Goal: Task Accomplishment & Management: Manage account settings

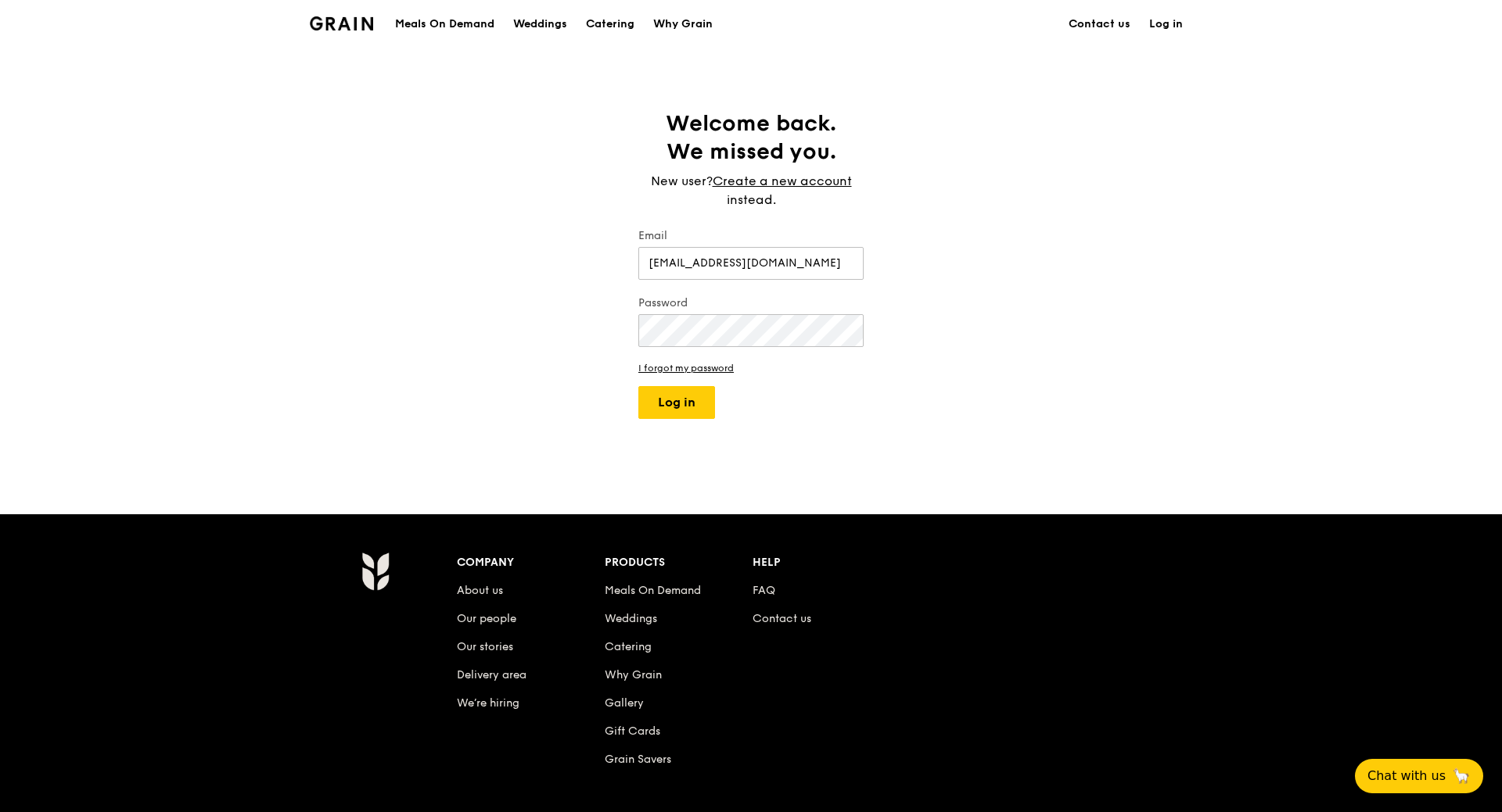
type input "[EMAIL_ADDRESS][DOMAIN_NAME]"
click at [638, 386] on button "Log in" at bounding box center [676, 402] width 77 height 33
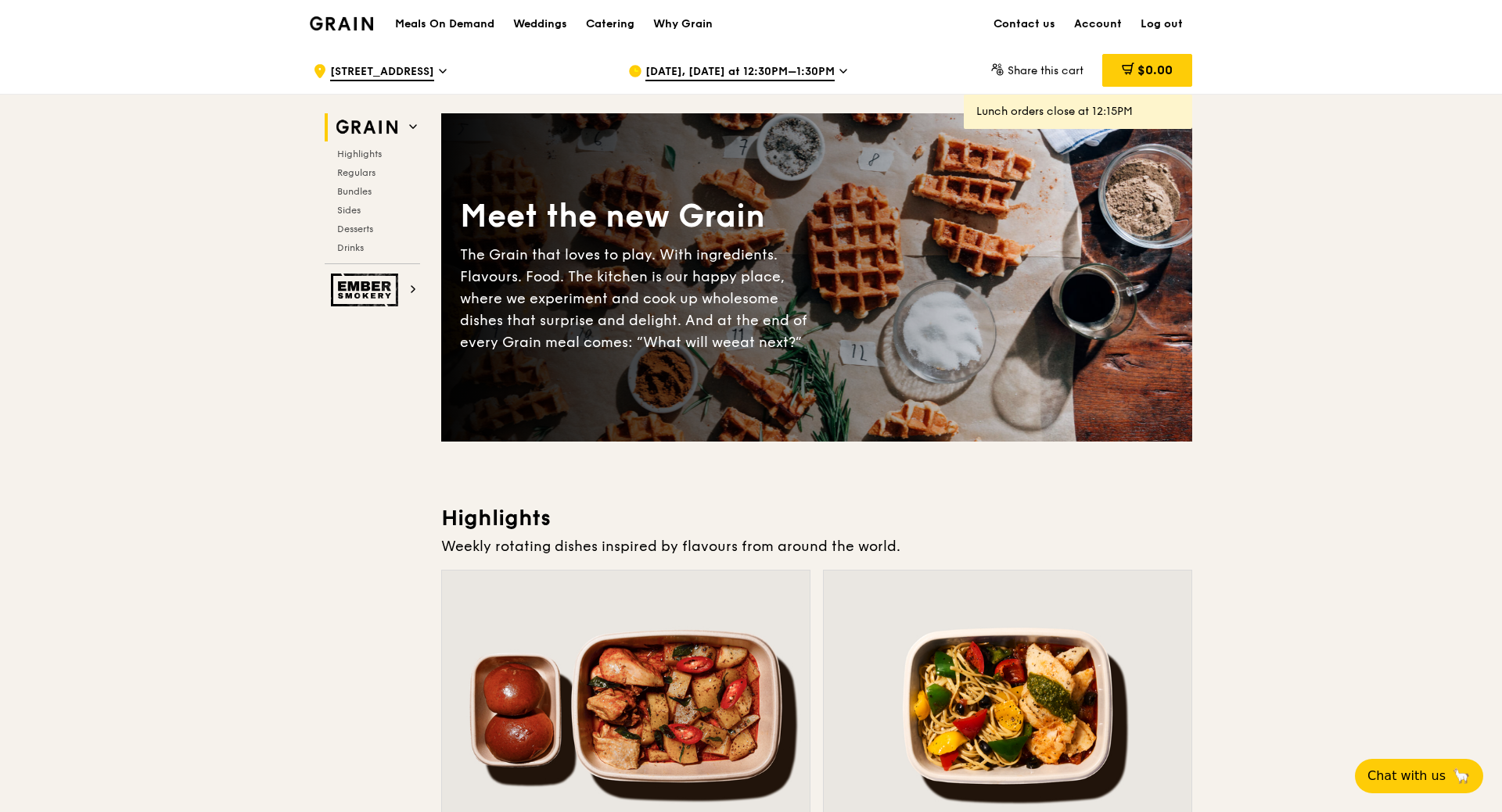
click at [1076, 109] on div "Lunch orders close at 12:15PM" at bounding box center [1078, 112] width 204 height 16
click at [1097, 22] on link "Account" at bounding box center [1097, 24] width 67 height 47
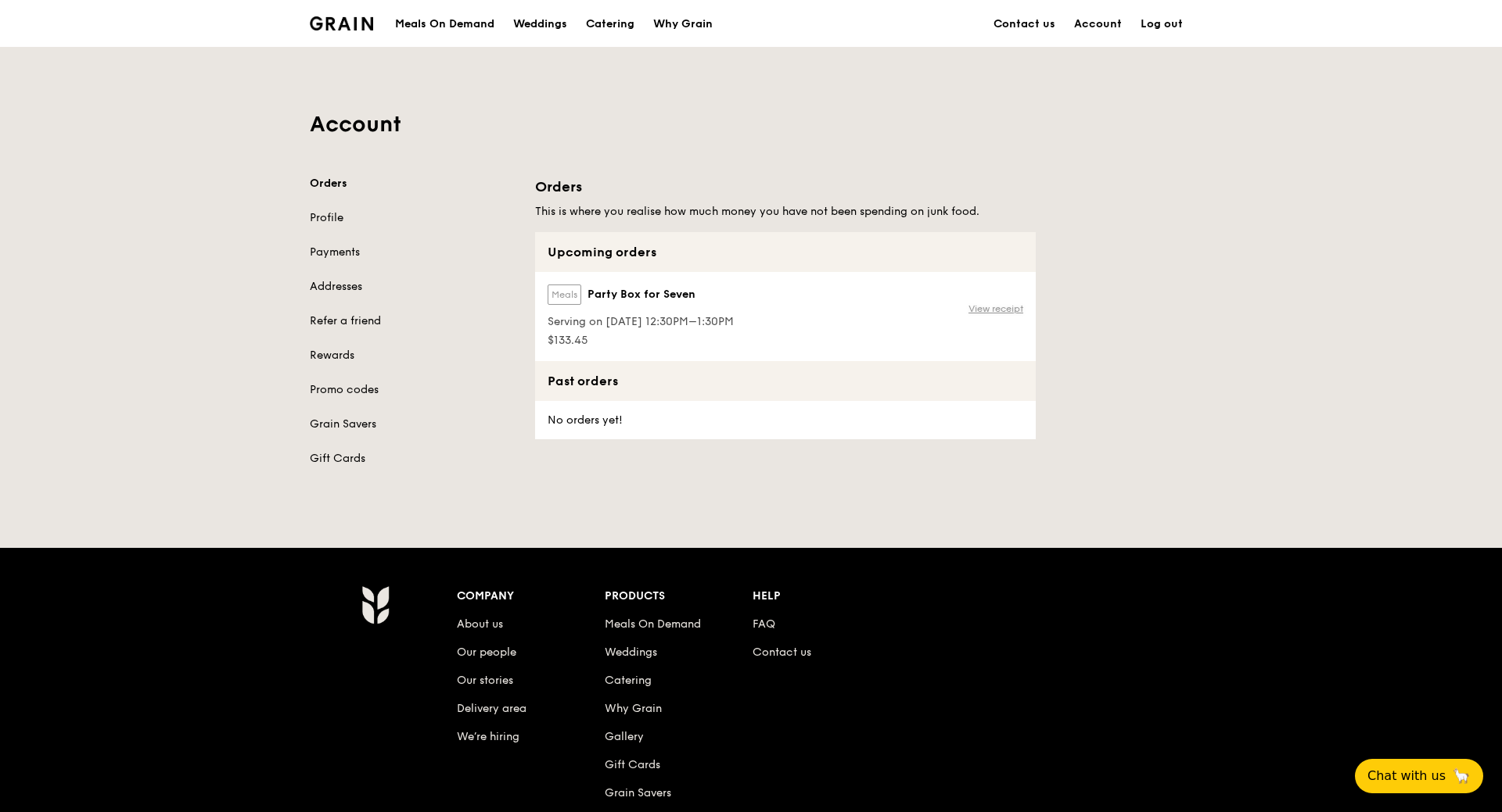
click at [997, 310] on link "View receipt" at bounding box center [996, 309] width 55 height 12
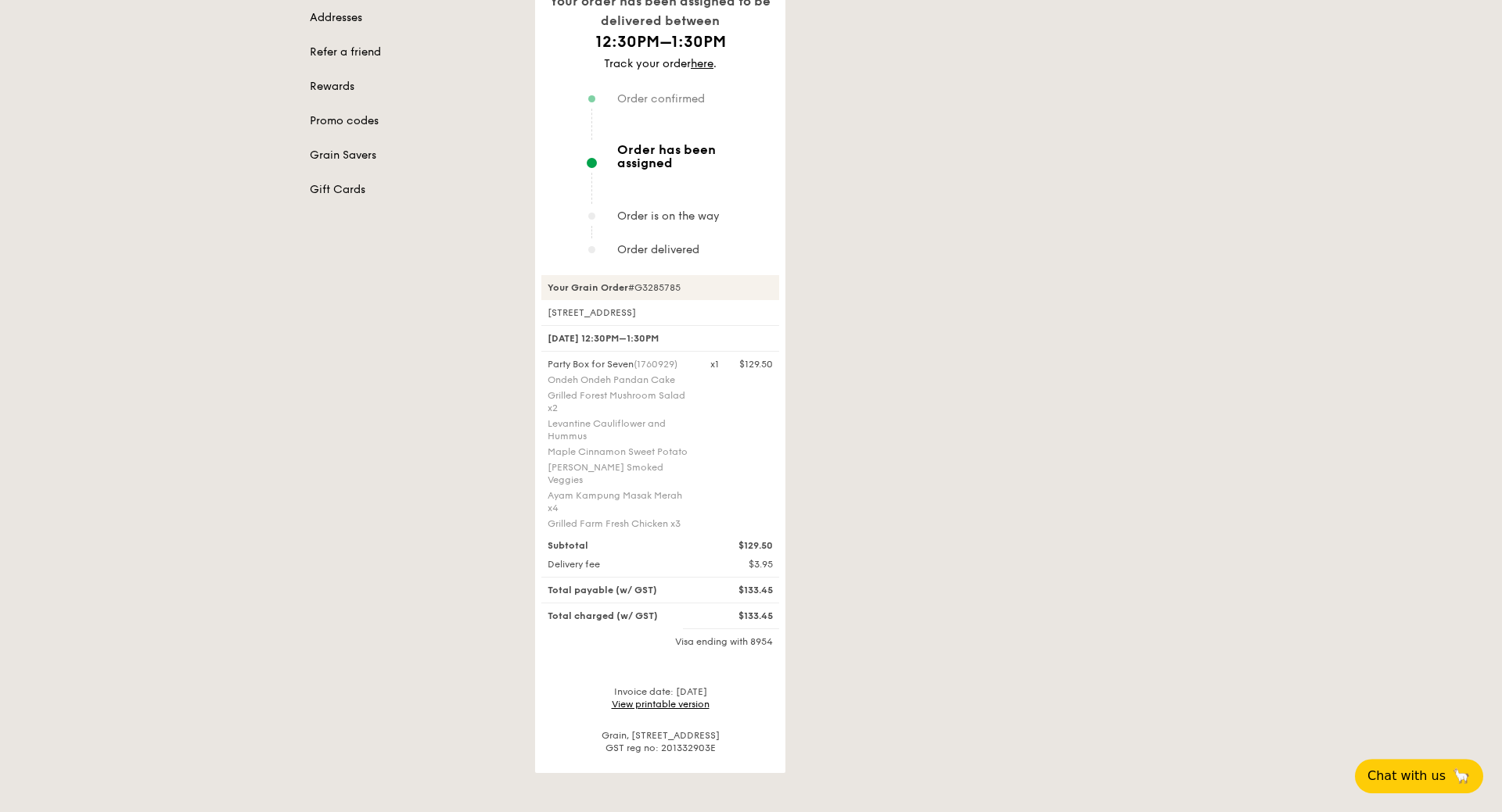
scroll to position [319, 0]
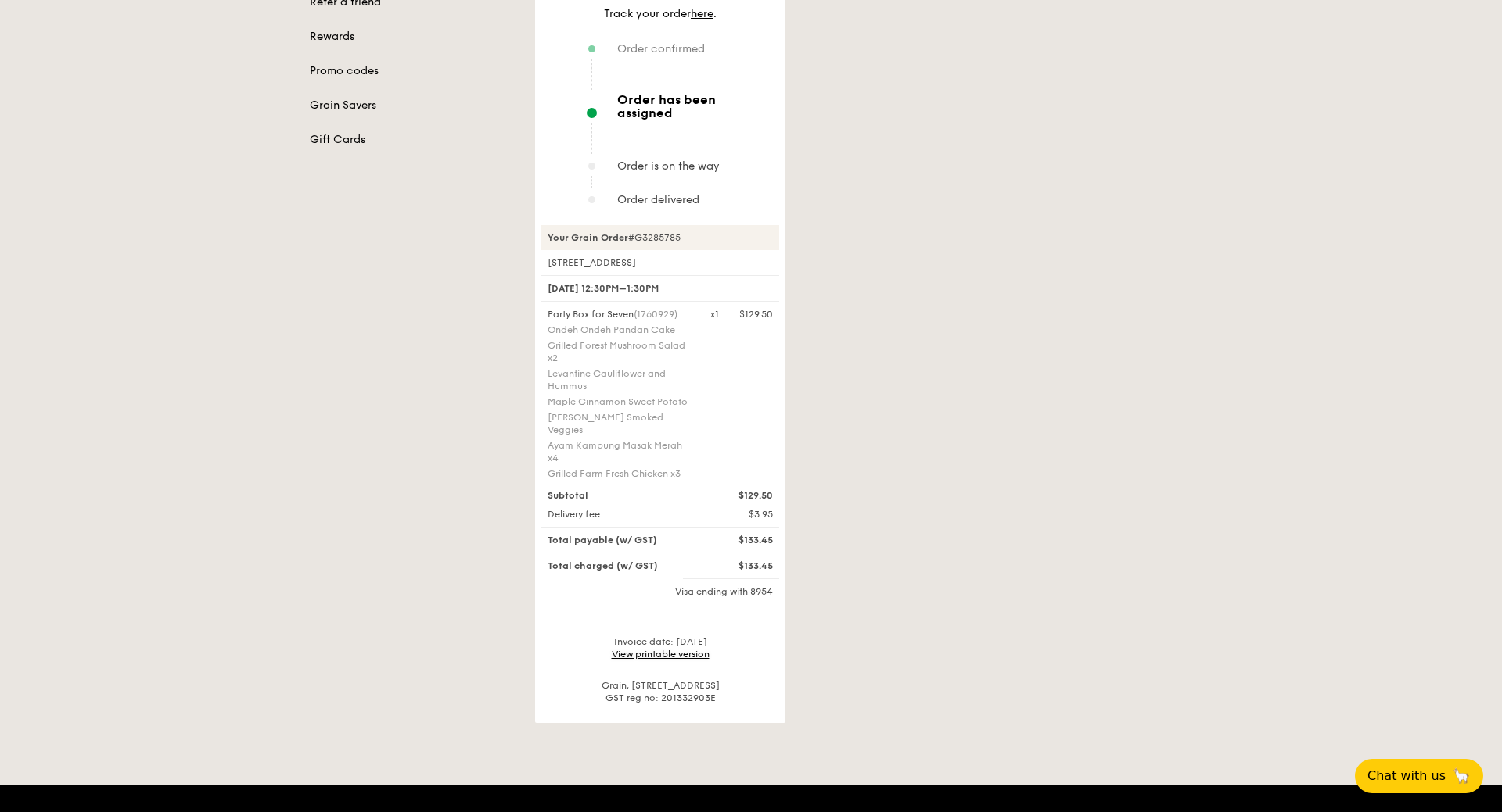
click at [689, 649] on link "View printable version" at bounding box center [660, 655] width 98 height 11
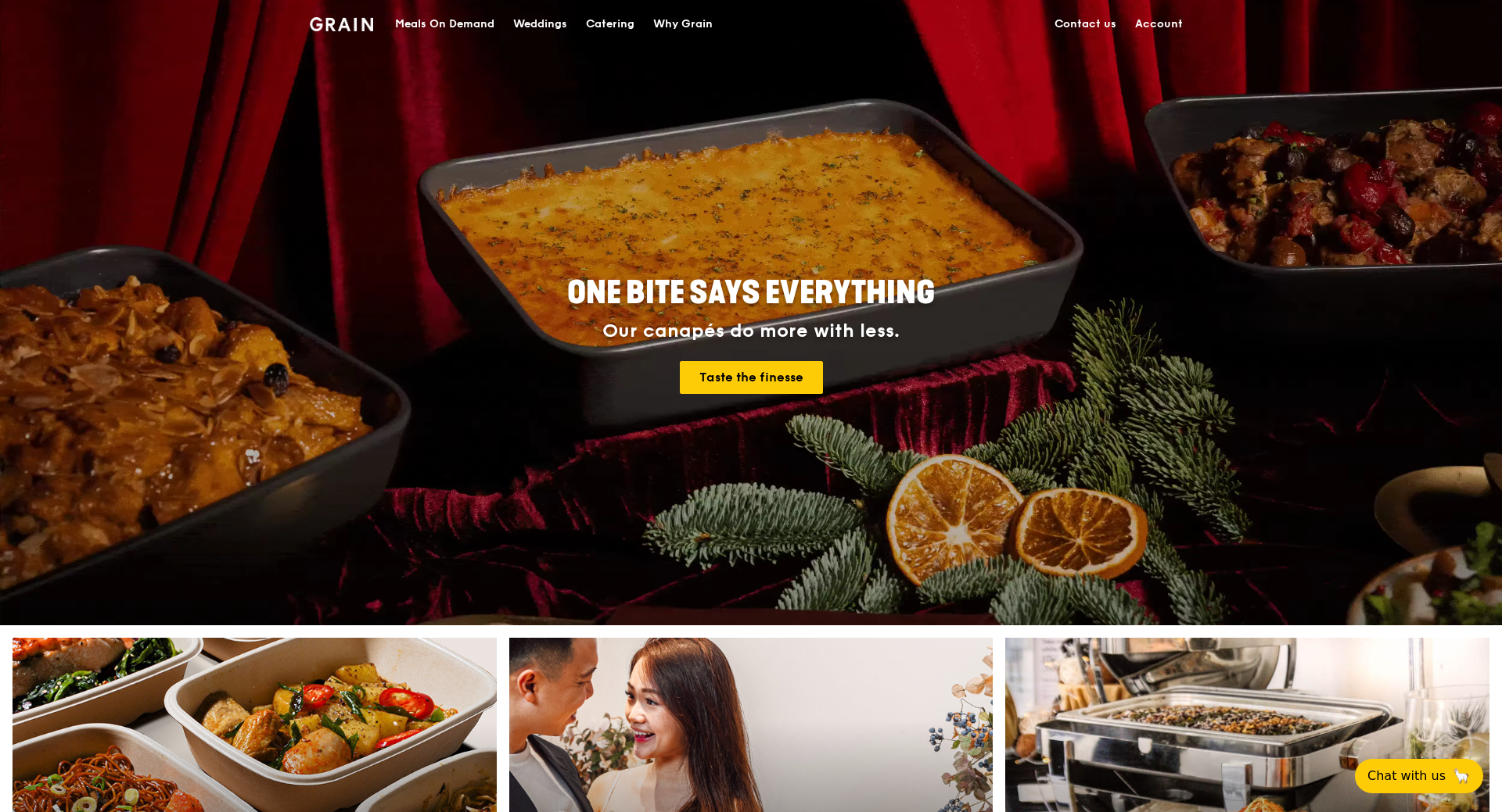
click at [1174, 24] on link "Account" at bounding box center [1159, 24] width 67 height 47
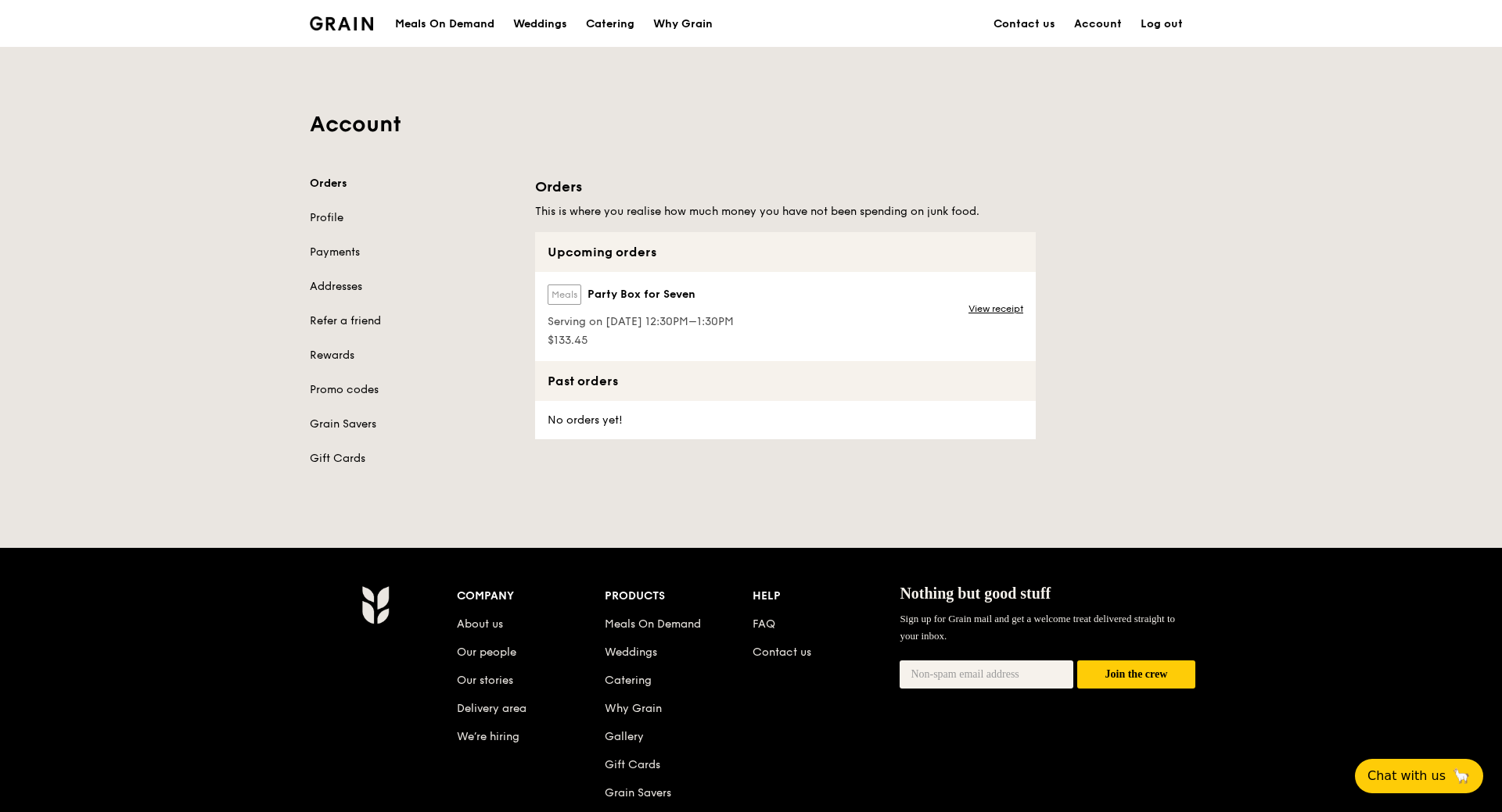
click at [648, 293] on span "Party Box for Seven" at bounding box center [641, 295] width 108 height 16
click at [609, 250] on div "Upcoming orders" at bounding box center [785, 252] width 501 height 40
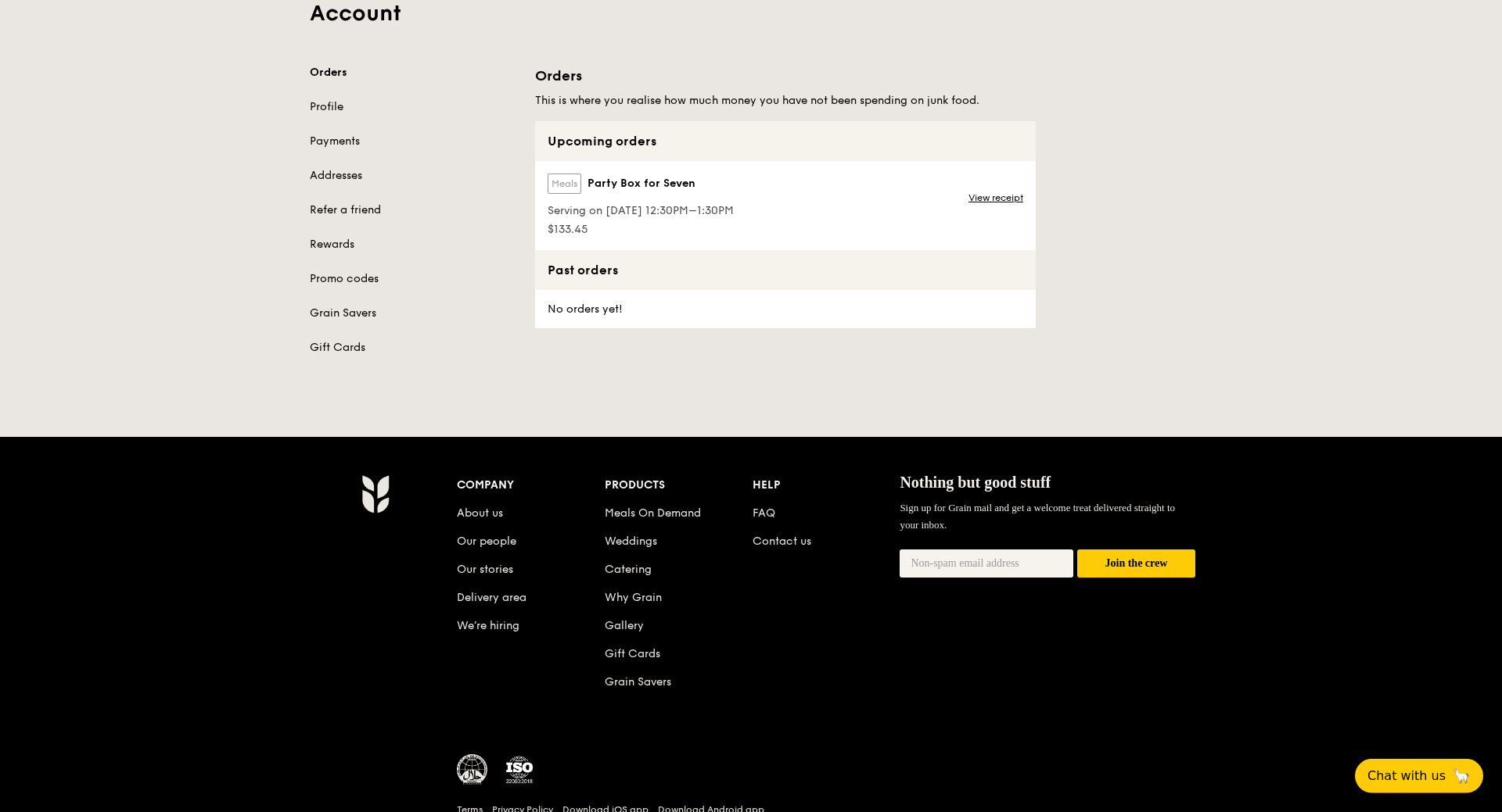
scroll to position [159, 0]
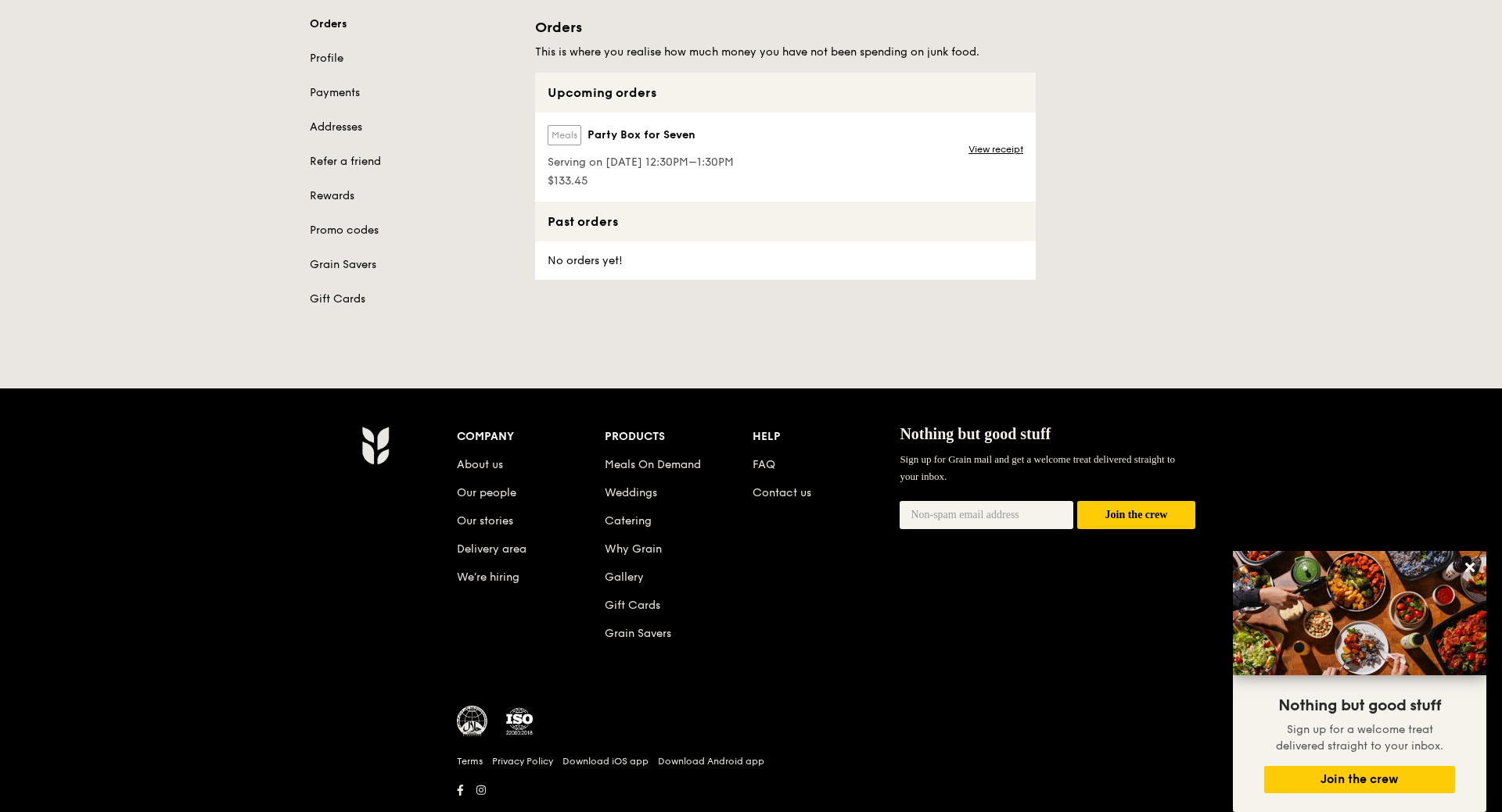
click at [673, 162] on span "Serving on [DATE] 12:30PM–1:30PM" at bounding box center [640, 163] width 186 height 16
click at [657, 133] on span "Party Box for Seven" at bounding box center [641, 135] width 108 height 16
click at [576, 180] on span "$133.45" at bounding box center [640, 181] width 186 height 16
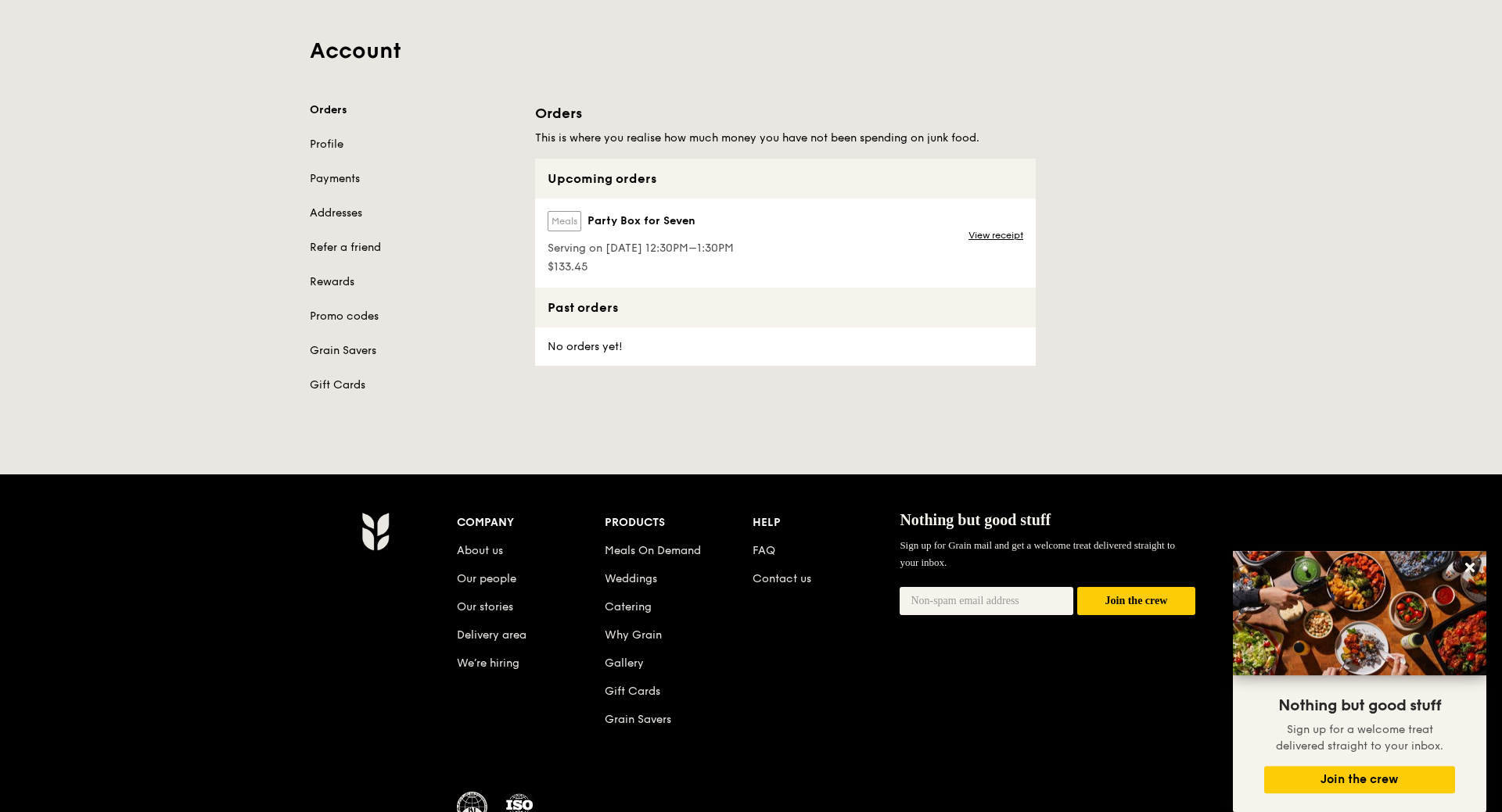
scroll to position [0, 0]
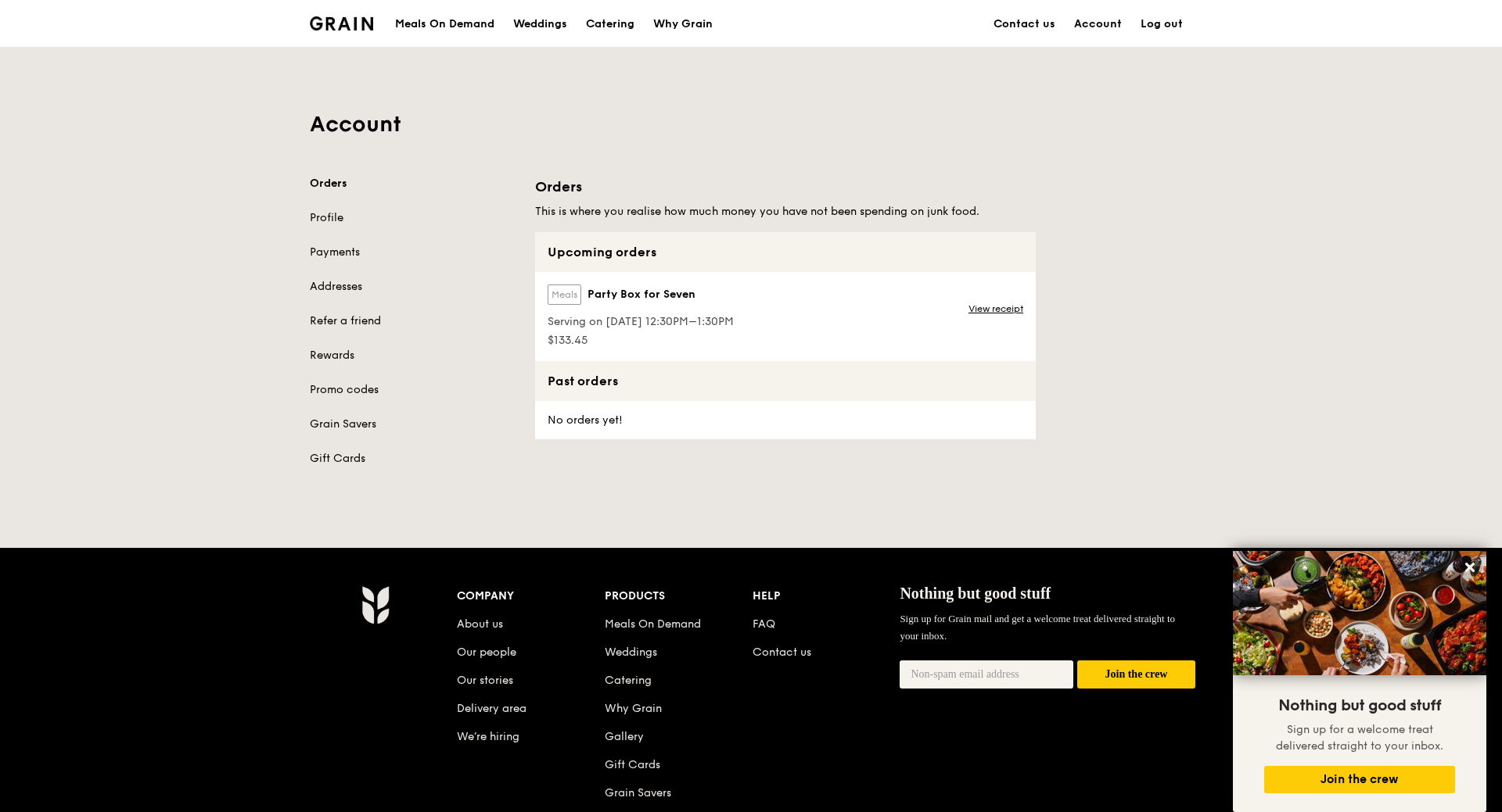
click at [338, 432] on div "Orders Profile Payments Addresses Refer a friend Rewards Promo codes Grain Save…" at bounding box center [413, 321] width 206 height 291
click at [631, 300] on span "Party Box for Seven" at bounding box center [641, 295] width 108 height 16
click at [999, 307] on link "View receipt" at bounding box center [996, 309] width 55 height 12
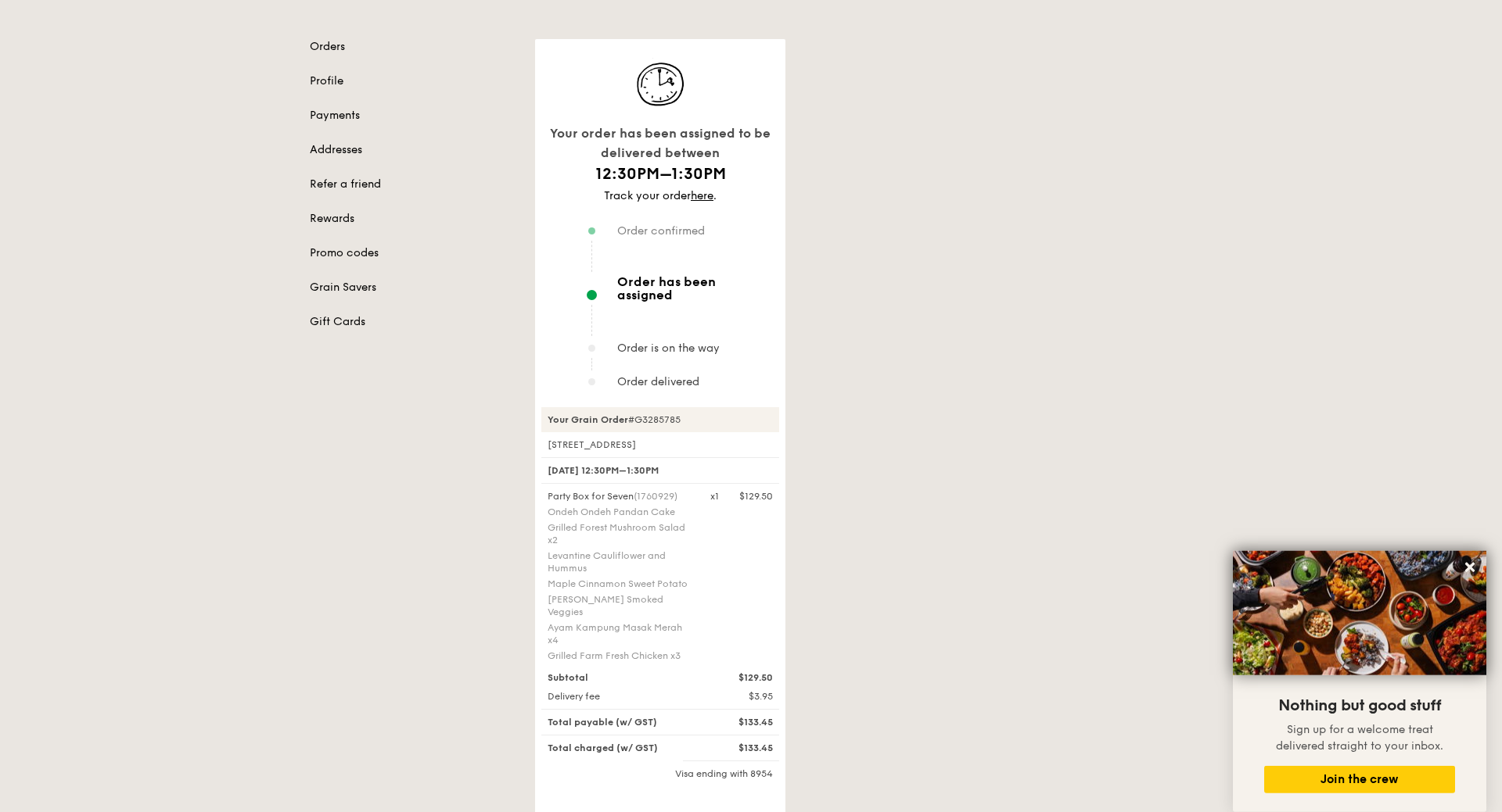
scroll to position [159, 0]
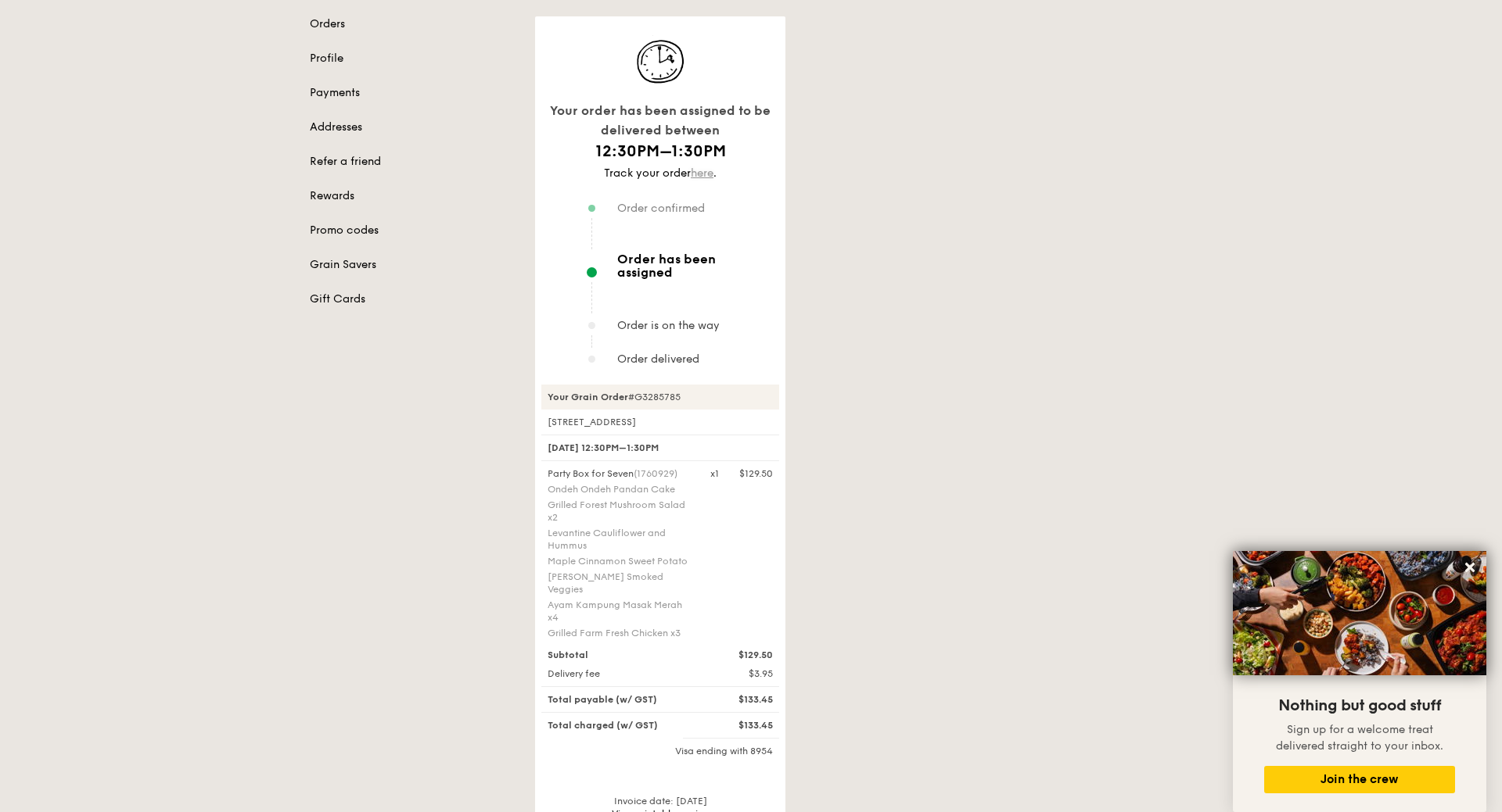
click at [704, 176] on link "here" at bounding box center [701, 173] width 22 height 13
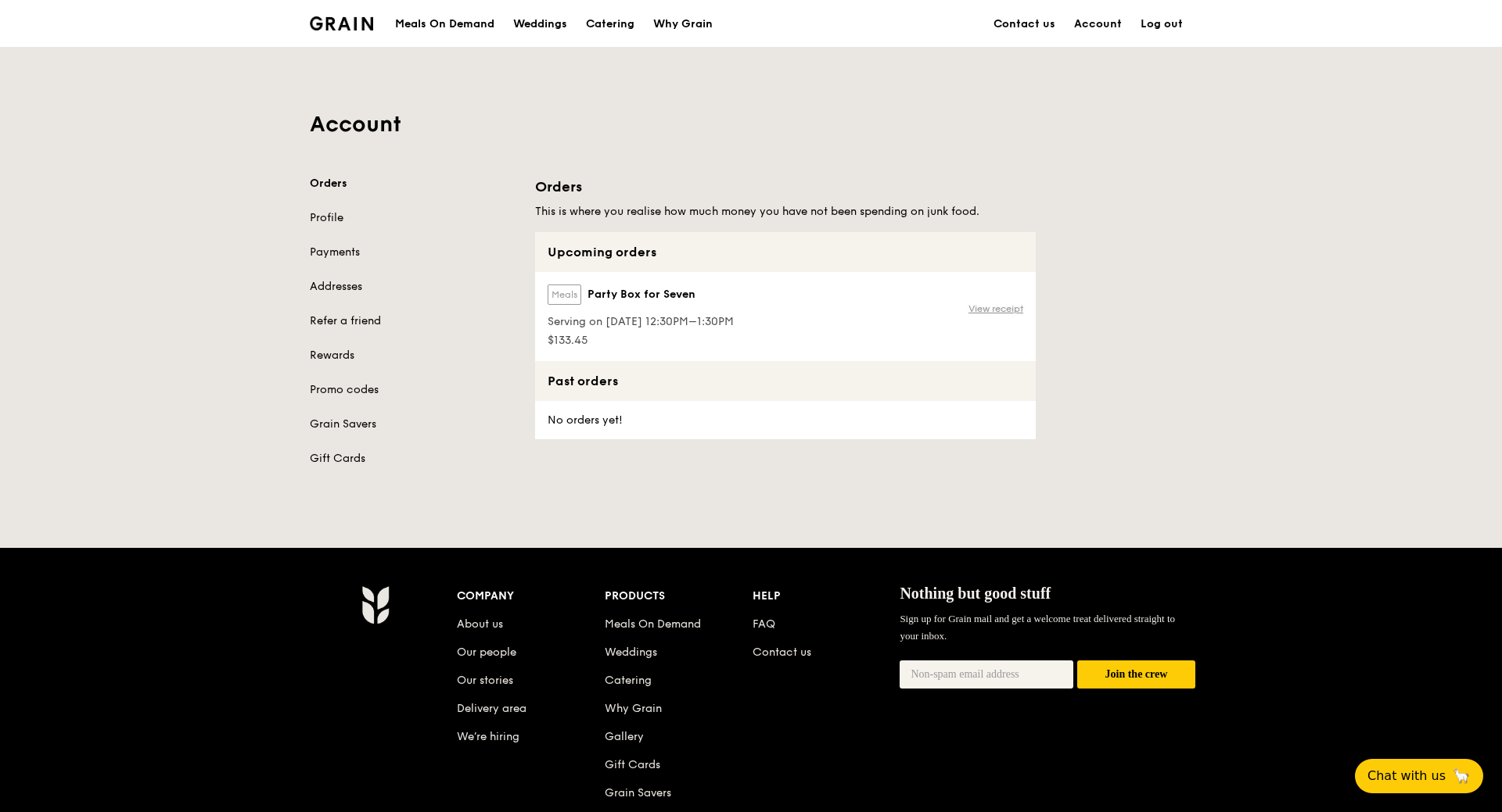
click at [1003, 306] on link "View receipt" at bounding box center [996, 309] width 55 height 12
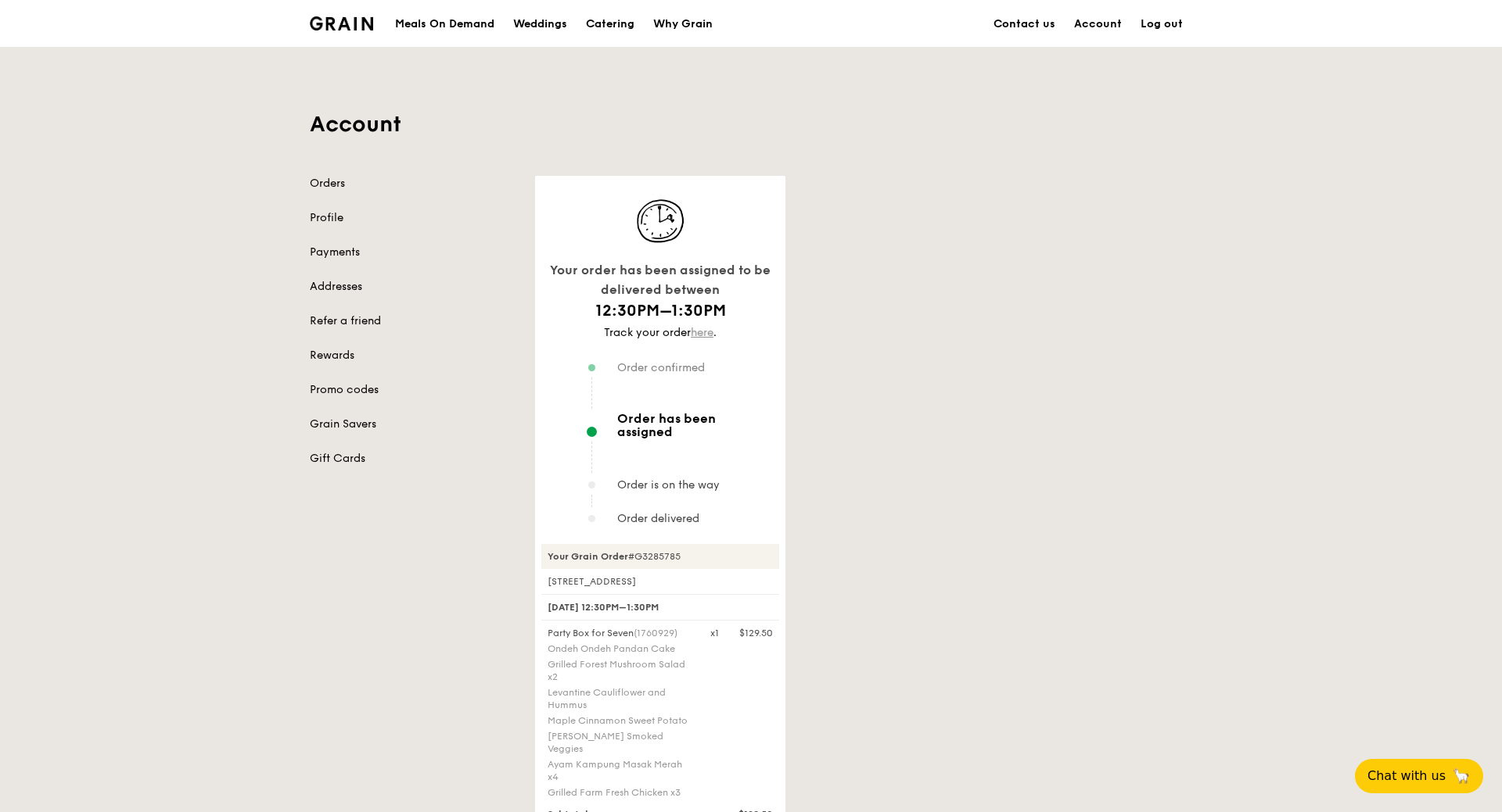
click at [699, 334] on link "here" at bounding box center [701, 333] width 22 height 13
